Goal: Check status: Check status

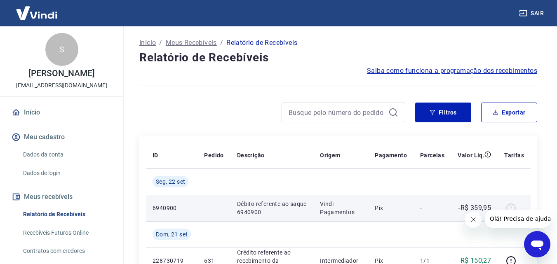
click at [300, 212] on p "Débito referente ao saque 6940900" at bounding box center [272, 208] width 70 height 17
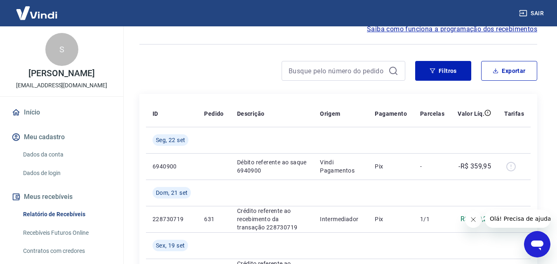
scroll to position [41, 0]
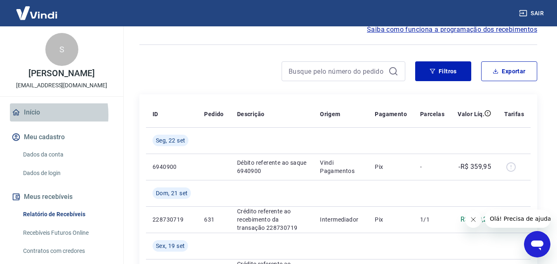
click at [22, 115] on link "Início" at bounding box center [62, 113] width 104 height 18
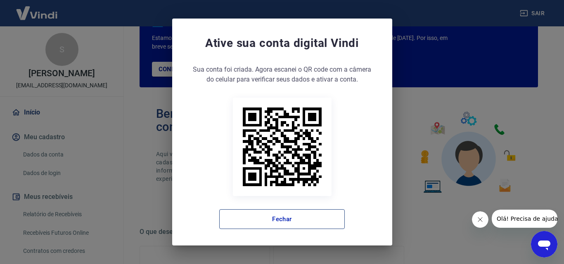
click at [274, 220] on button "Fechar" at bounding box center [281, 220] width 125 height 20
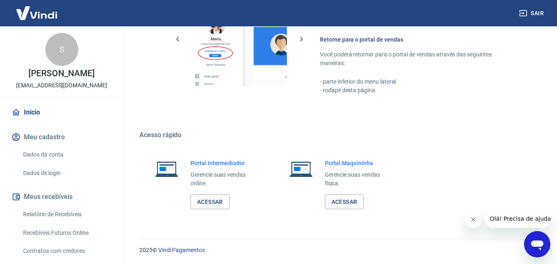
scroll to position [498, 0]
click at [215, 201] on link "Acessar" at bounding box center [210, 201] width 39 height 15
